Goal: Find specific page/section: Find specific page/section

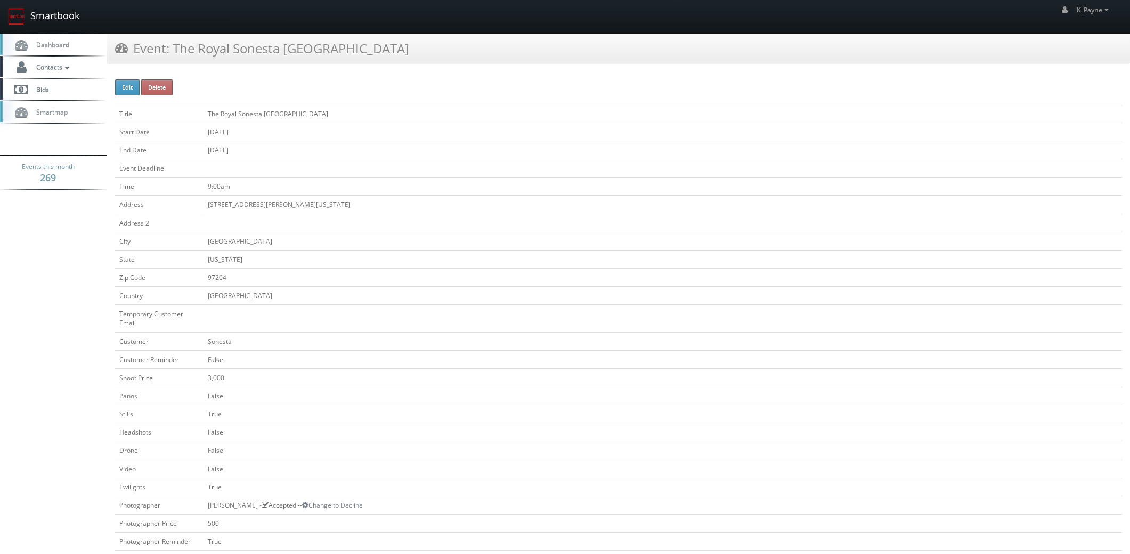
click at [57, 12] on link "Smartbook" at bounding box center [43, 16] width 87 height 33
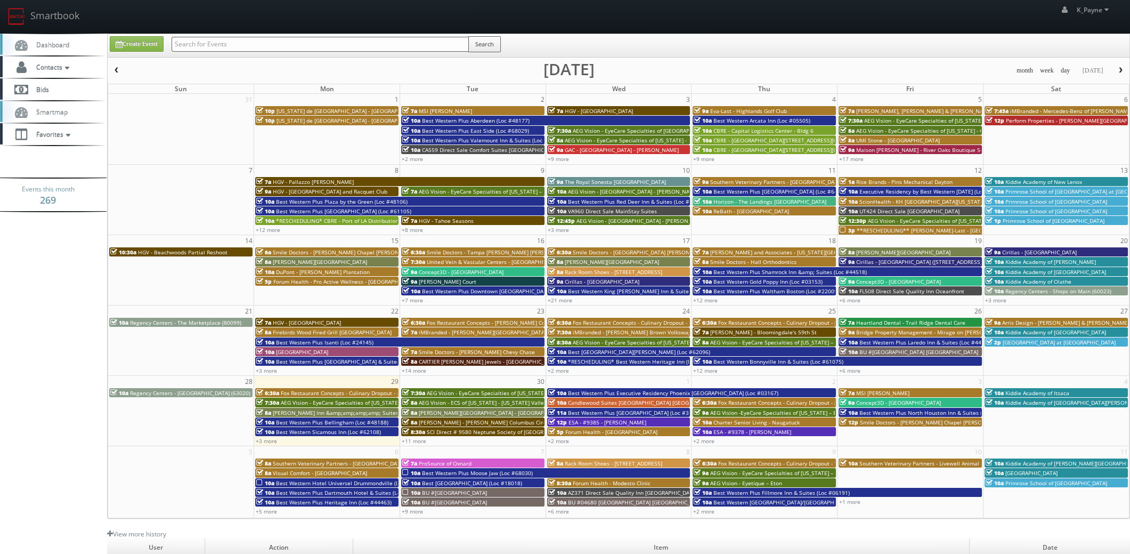
drag, startPoint x: 0, startPoint y: 0, endPoint x: 215, endPoint y: 42, distance: 219.3
click at [215, 42] on input "text" at bounding box center [320, 44] width 297 height 15
type input "arcata"
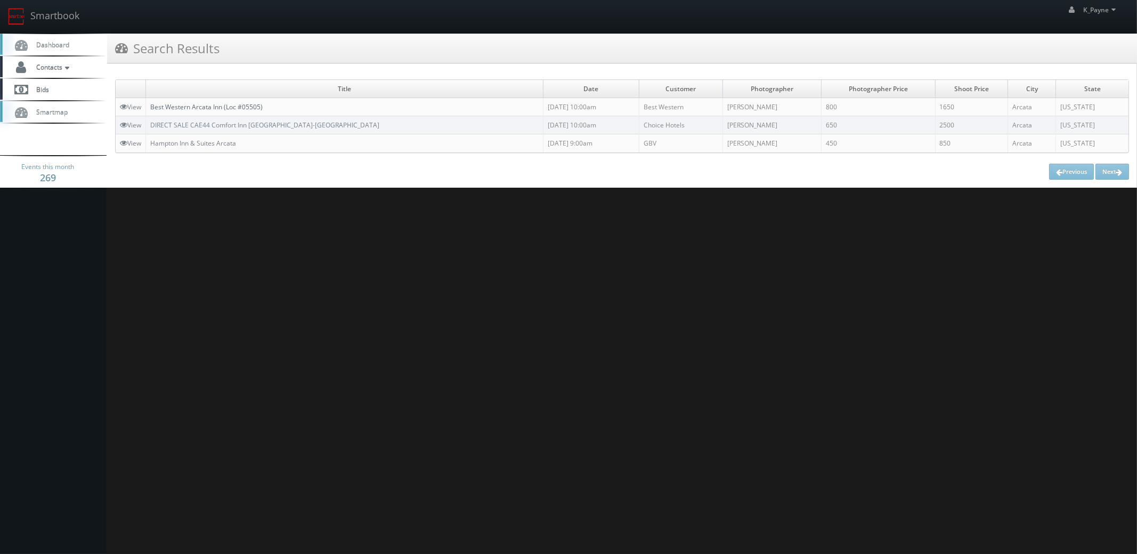
click at [254, 105] on link "Best Western Arcata Inn (Loc #05505)" at bounding box center [206, 106] width 112 height 9
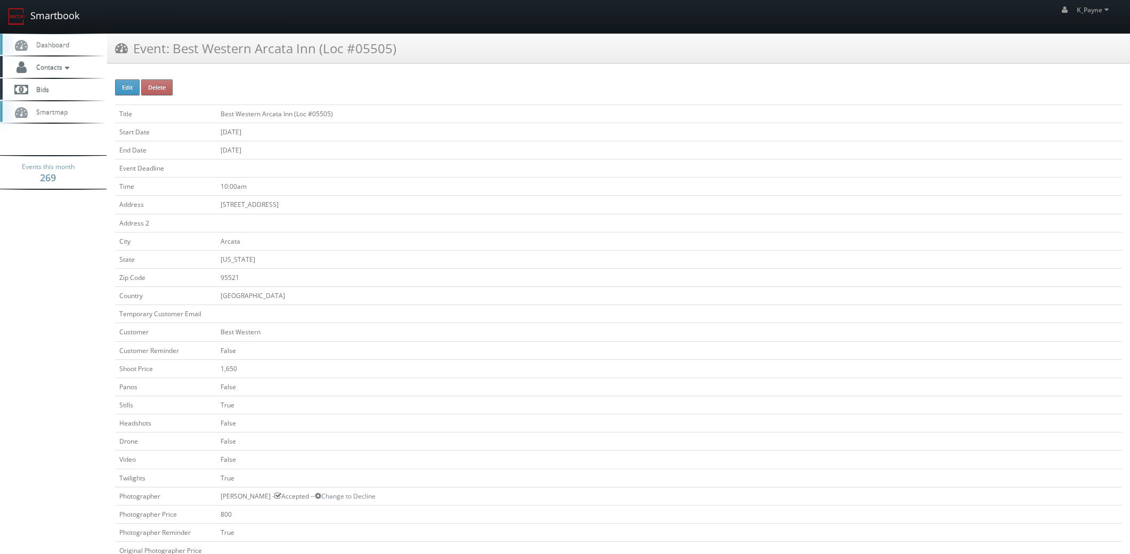
click at [62, 18] on link "Smartbook" at bounding box center [43, 16] width 87 height 33
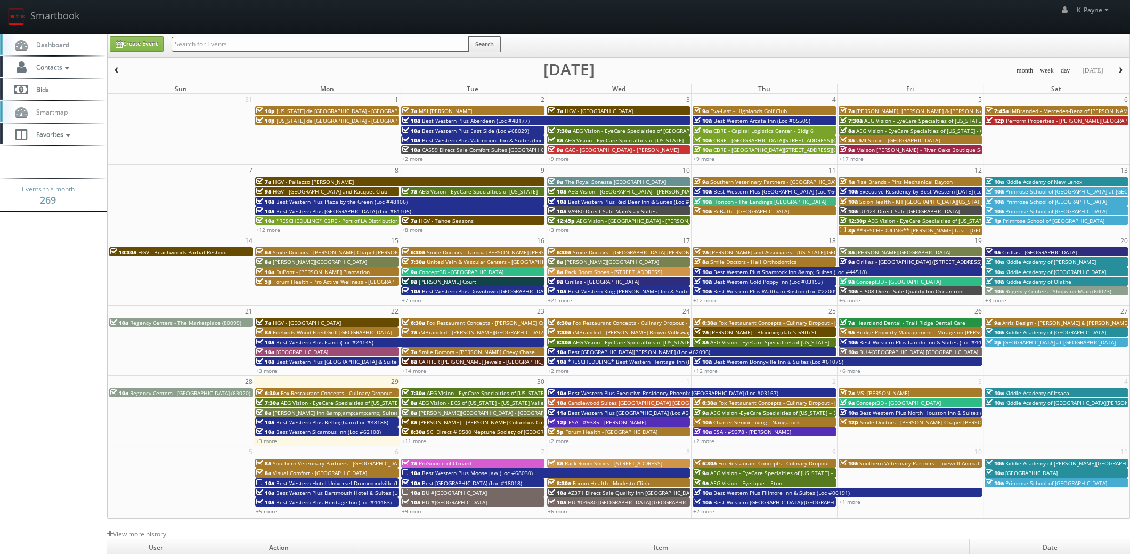
click at [195, 44] on input "text" at bounding box center [320, 44] width 297 height 15
type input "05505"
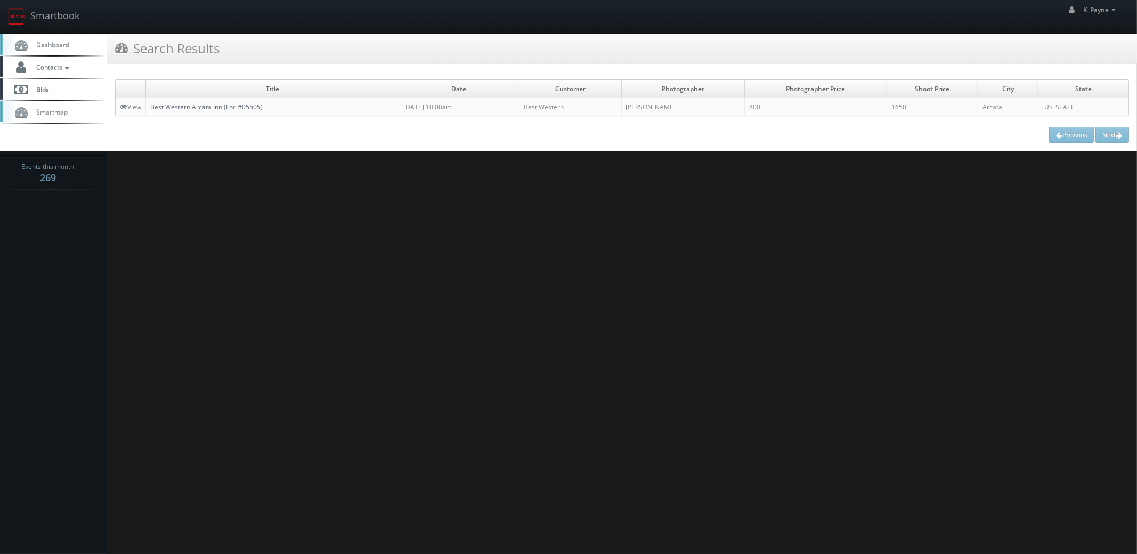
click at [197, 104] on link "Best Western Arcata Inn (Loc #05505)" at bounding box center [206, 106] width 112 height 9
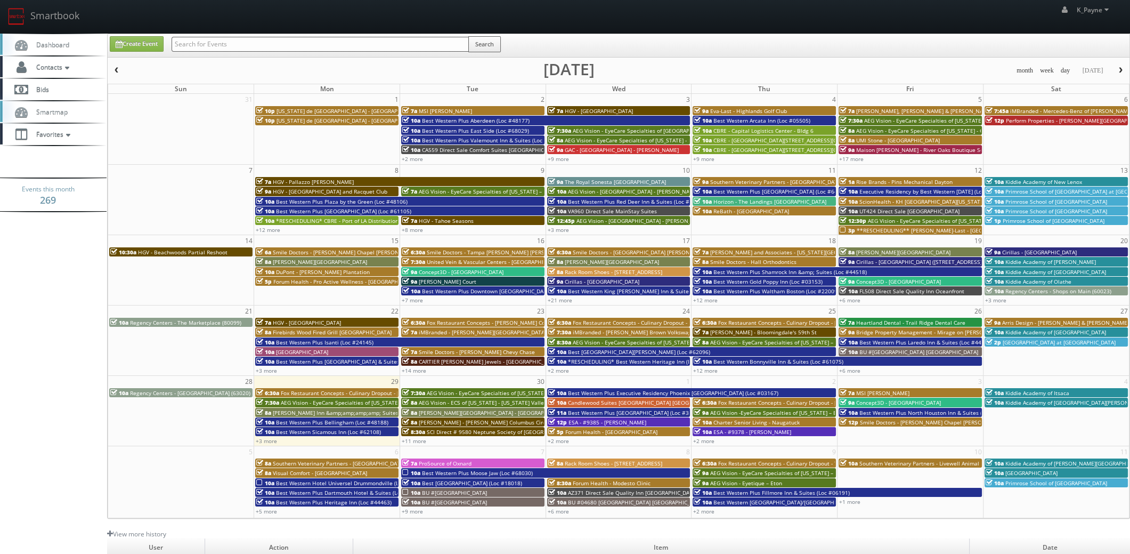
click at [245, 47] on input "text" at bounding box center [320, 44] width 297 height 15
type input "05505"
click at [496, 39] on button "Search" at bounding box center [484, 44] width 33 height 16
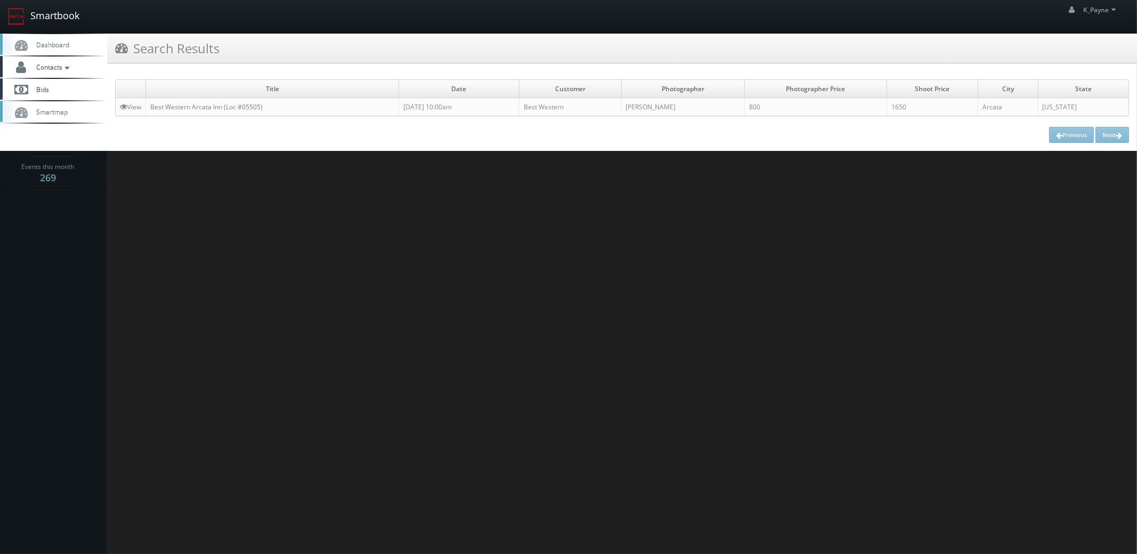
click at [59, 19] on link "Smartbook" at bounding box center [43, 16] width 87 height 33
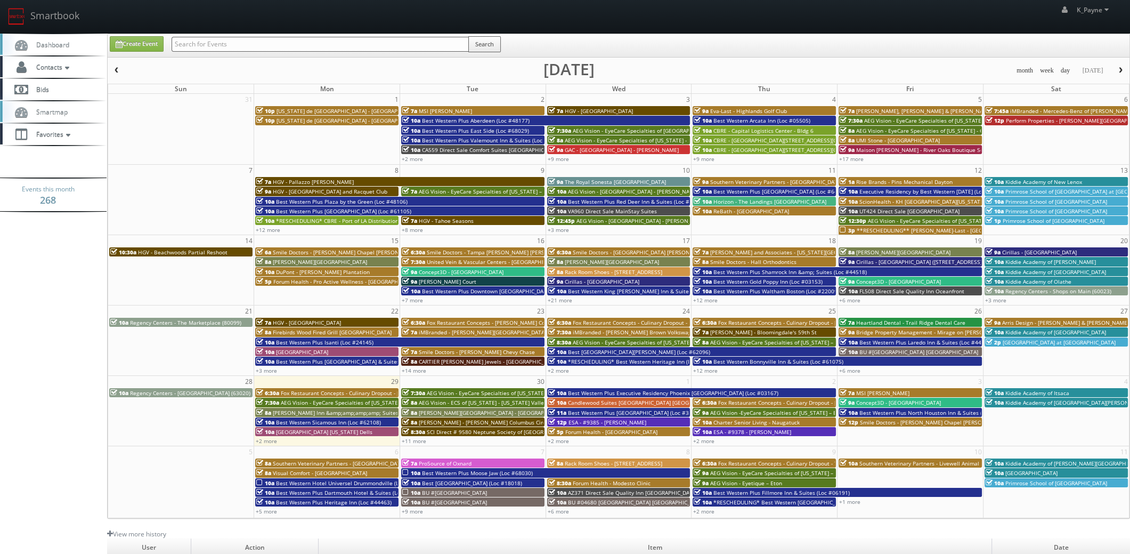
click at [262, 42] on input "text" at bounding box center [320, 44] width 297 height 15
